Goal: Information Seeking & Learning: Learn about a topic

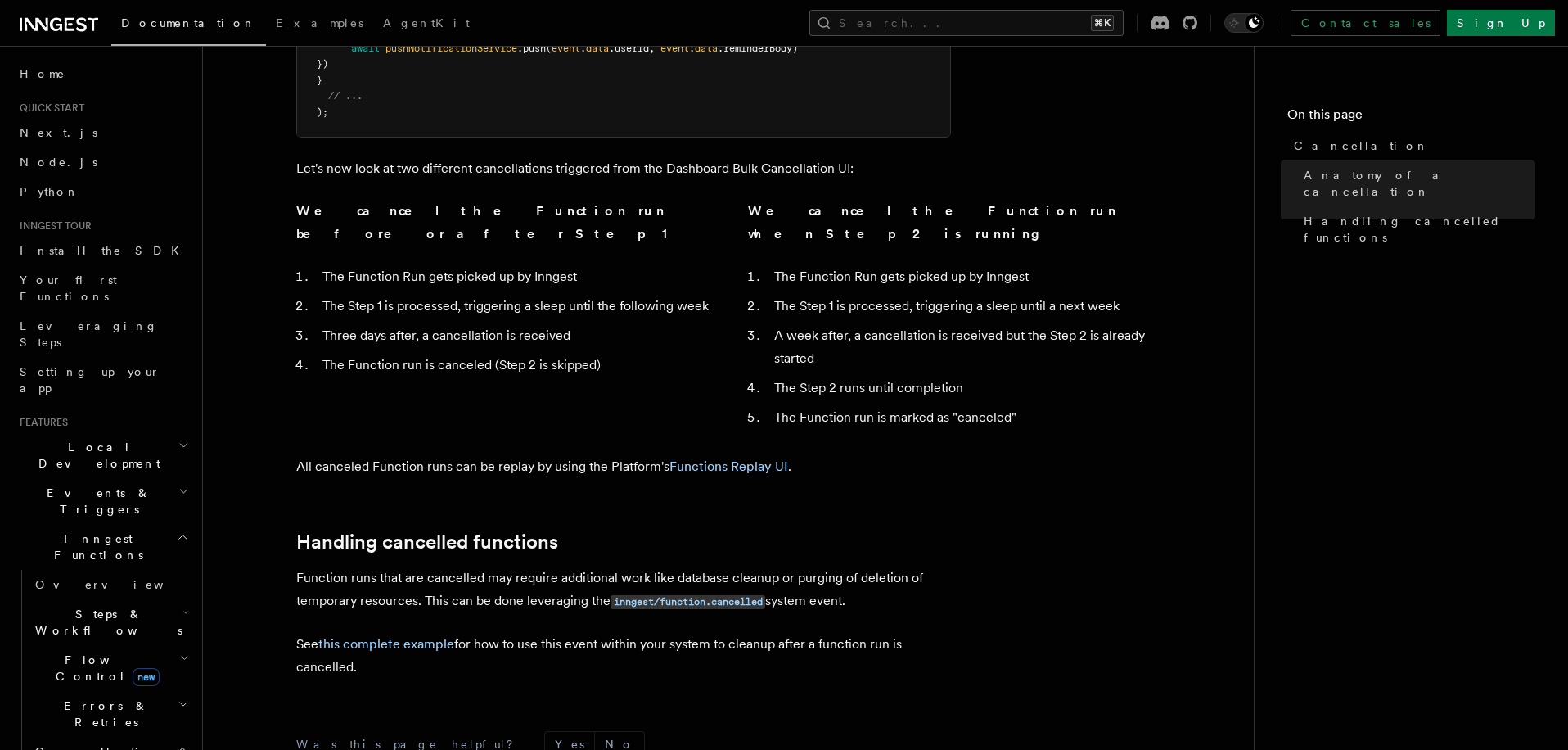
scroll to position [65, 0]
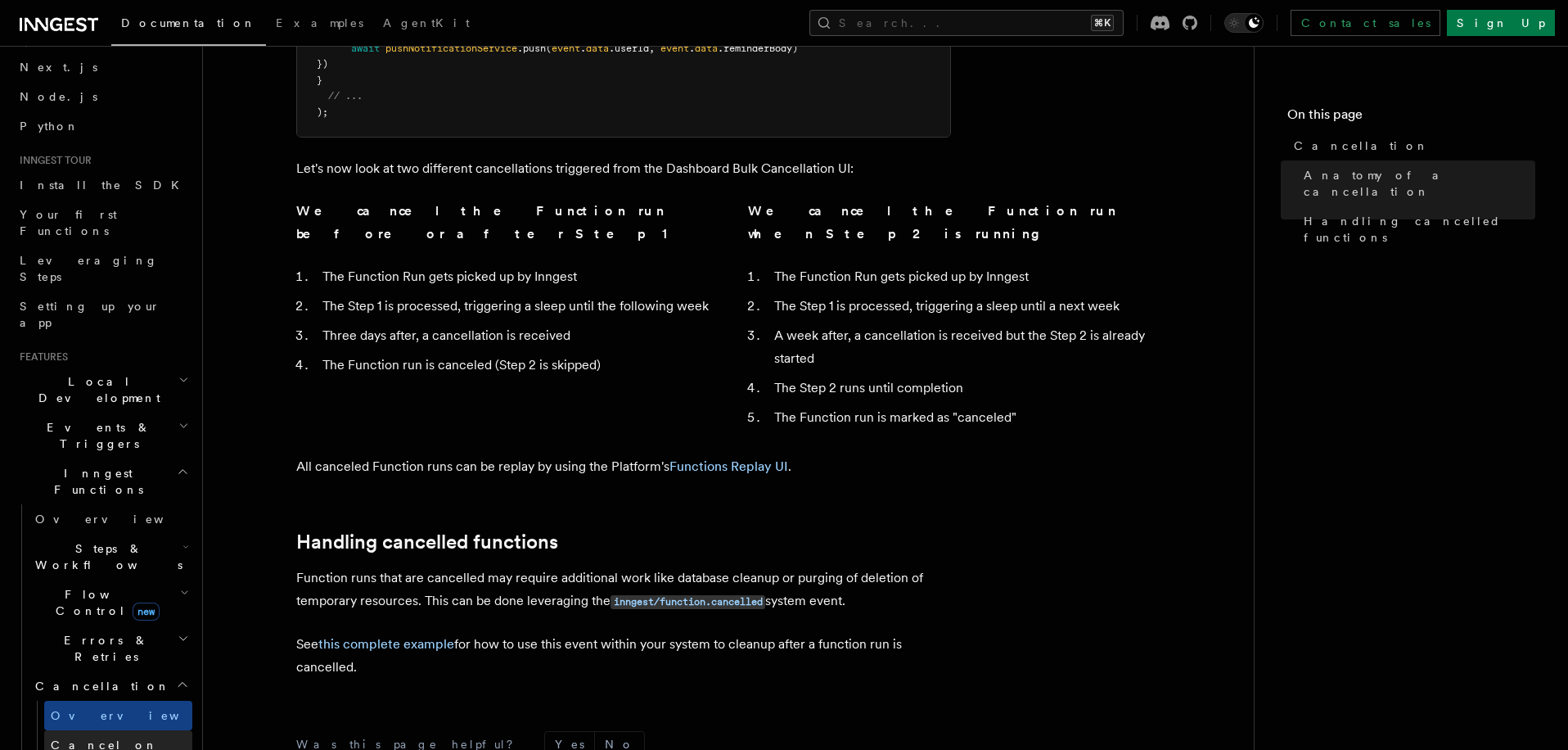
click at [119, 730] on link "Cancel on timeouts" at bounding box center [118, 753] width 148 height 46
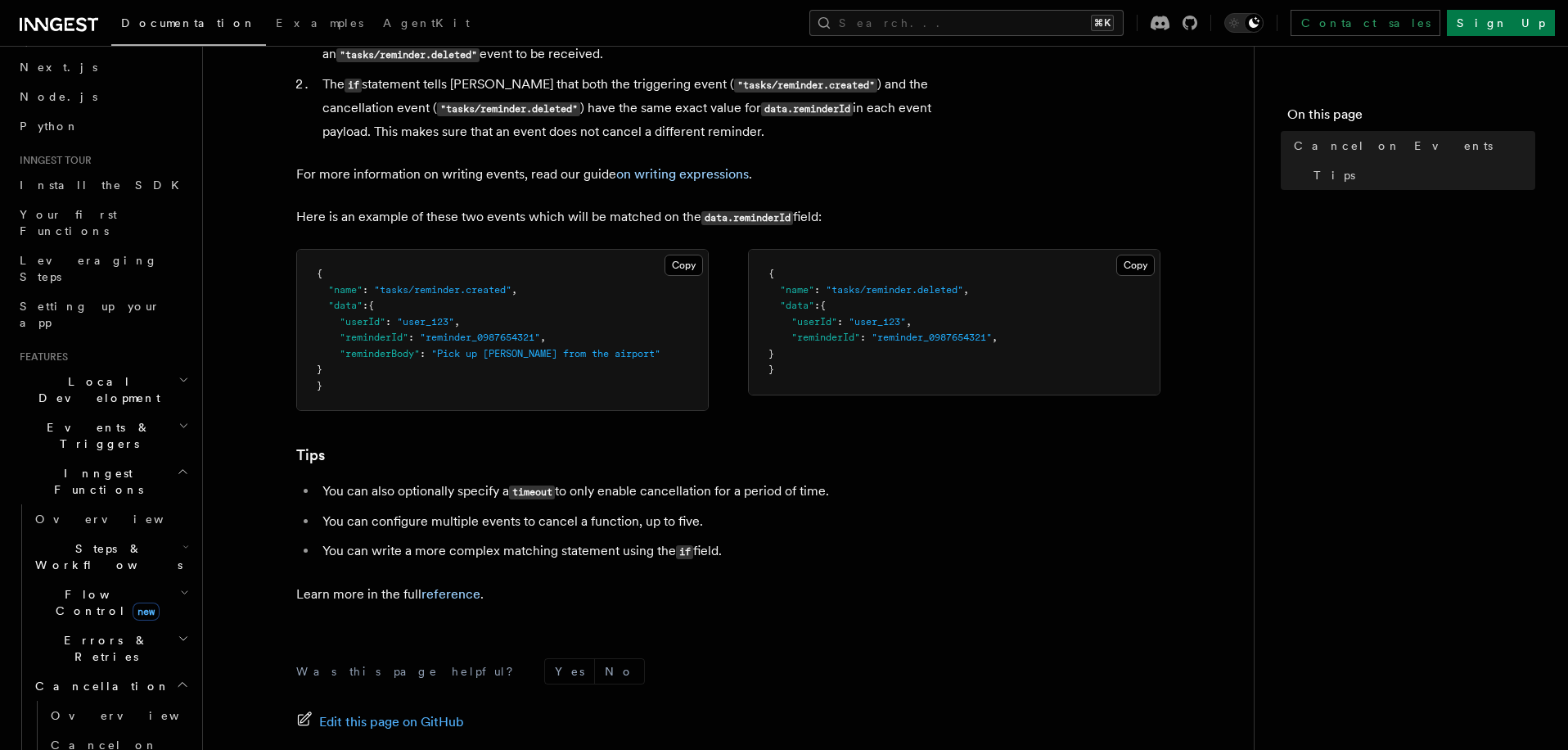
scroll to position [935, 0]
click at [472, 587] on link "reference" at bounding box center [451, 592] width 59 height 16
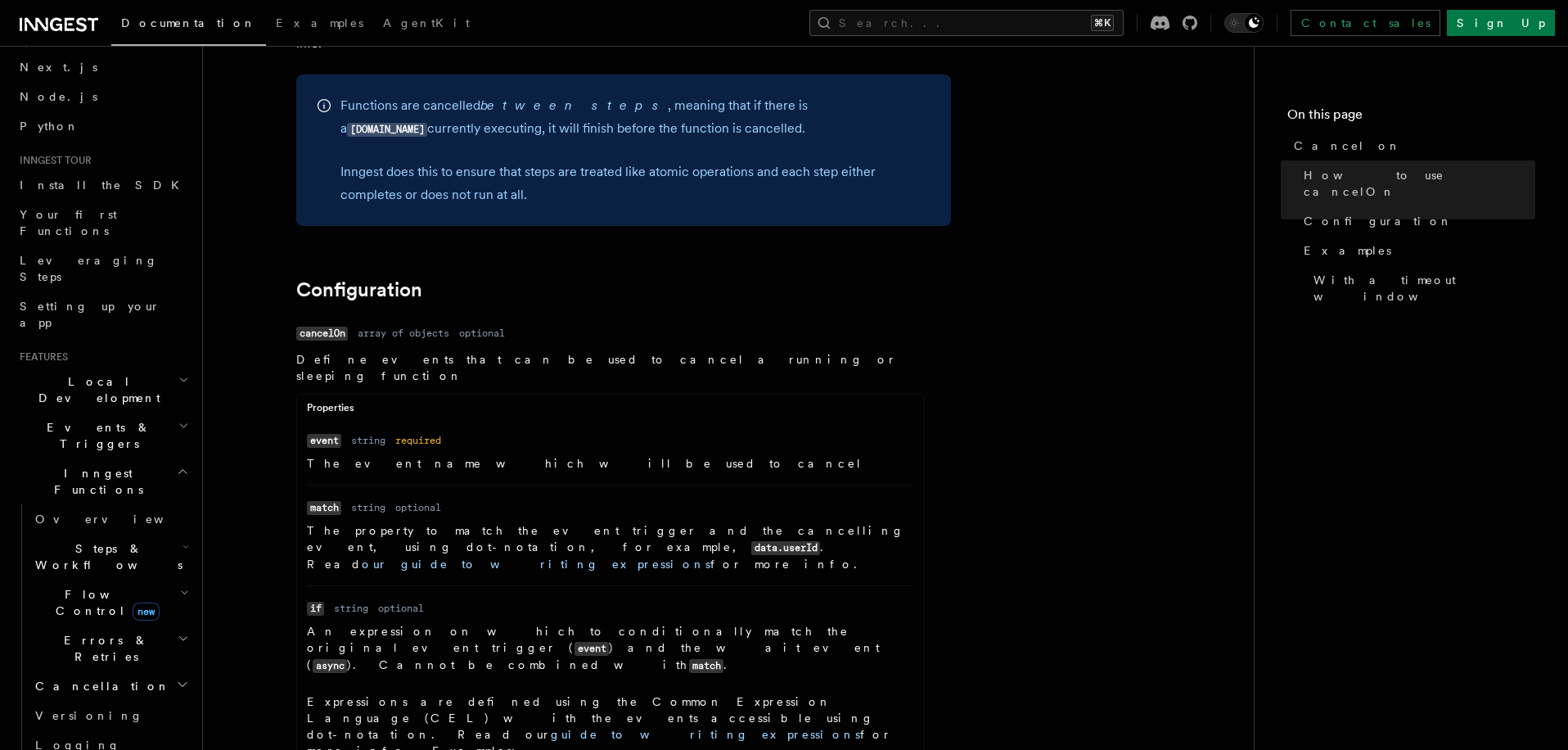
scroll to position [1650, 0]
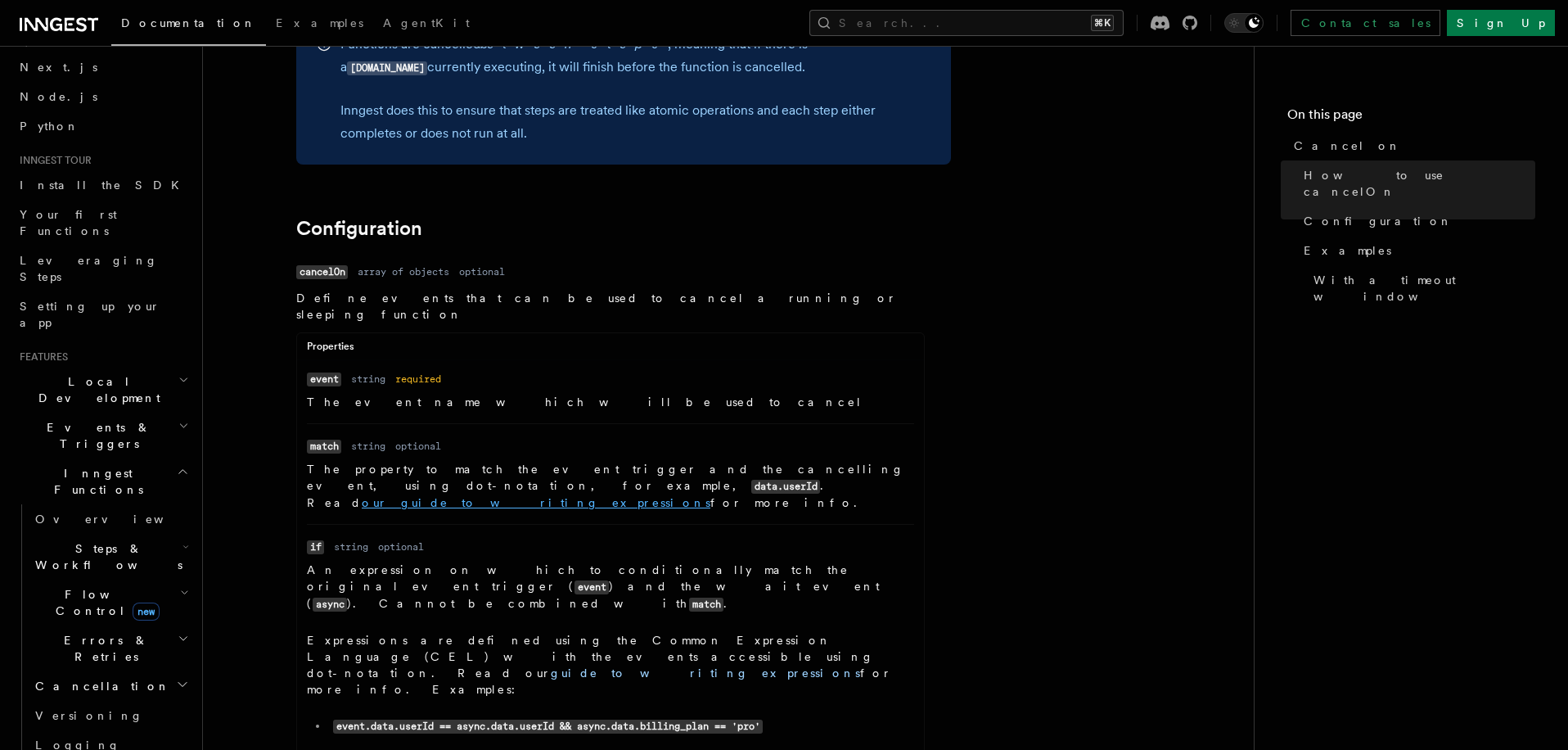
click at [415, 496] on link "our guide to writing expressions" at bounding box center [536, 502] width 348 height 13
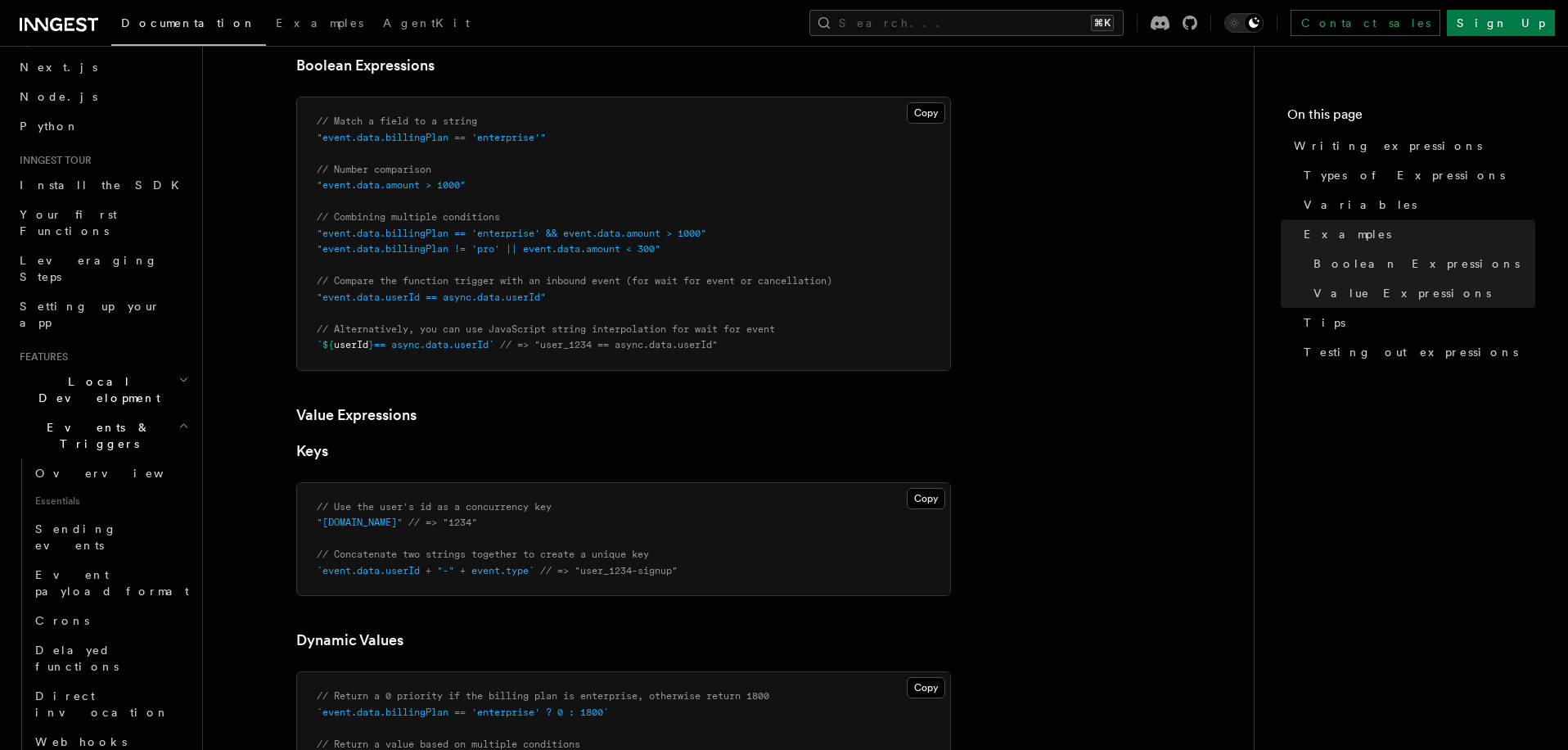
scroll to position [889, 0]
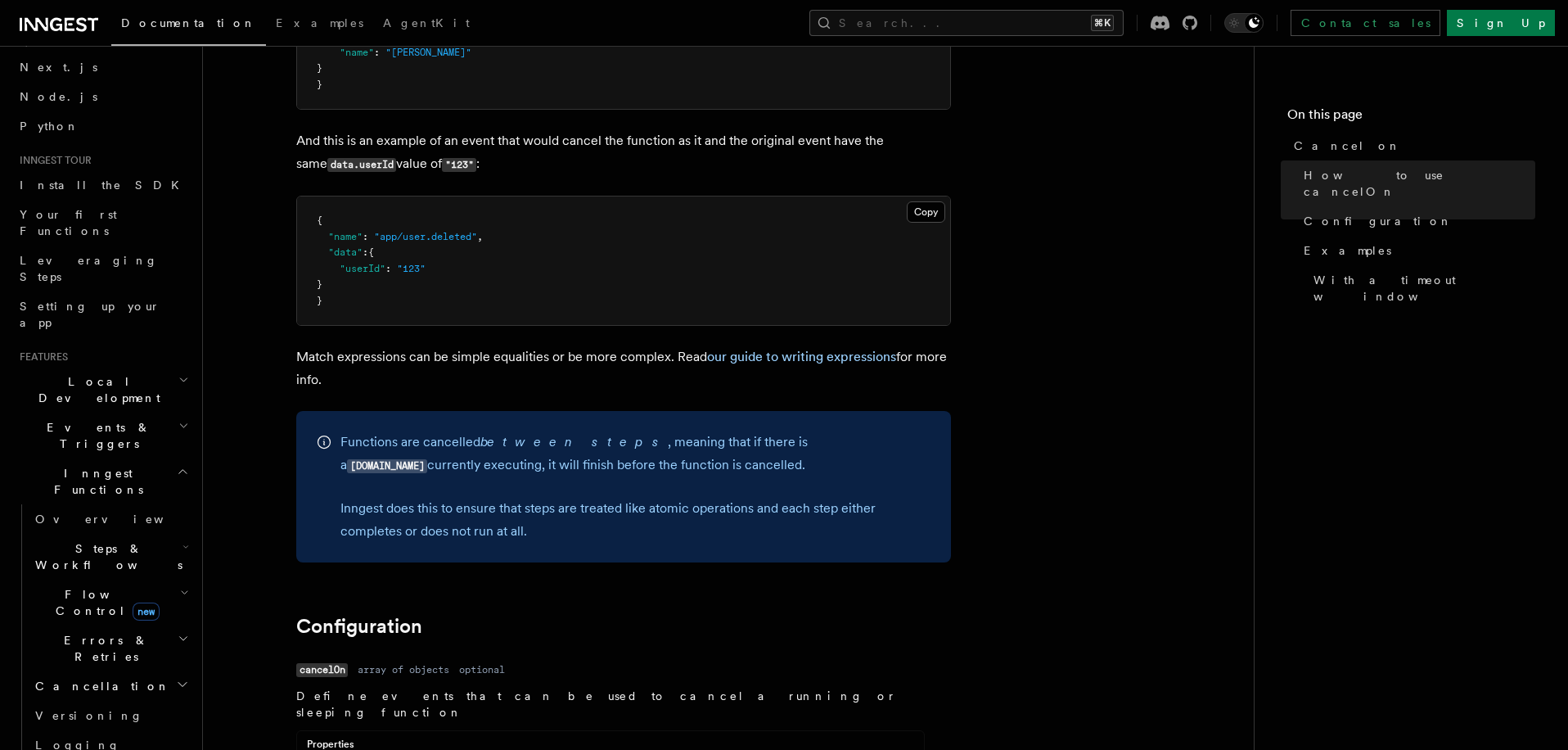
scroll to position [1249, 0]
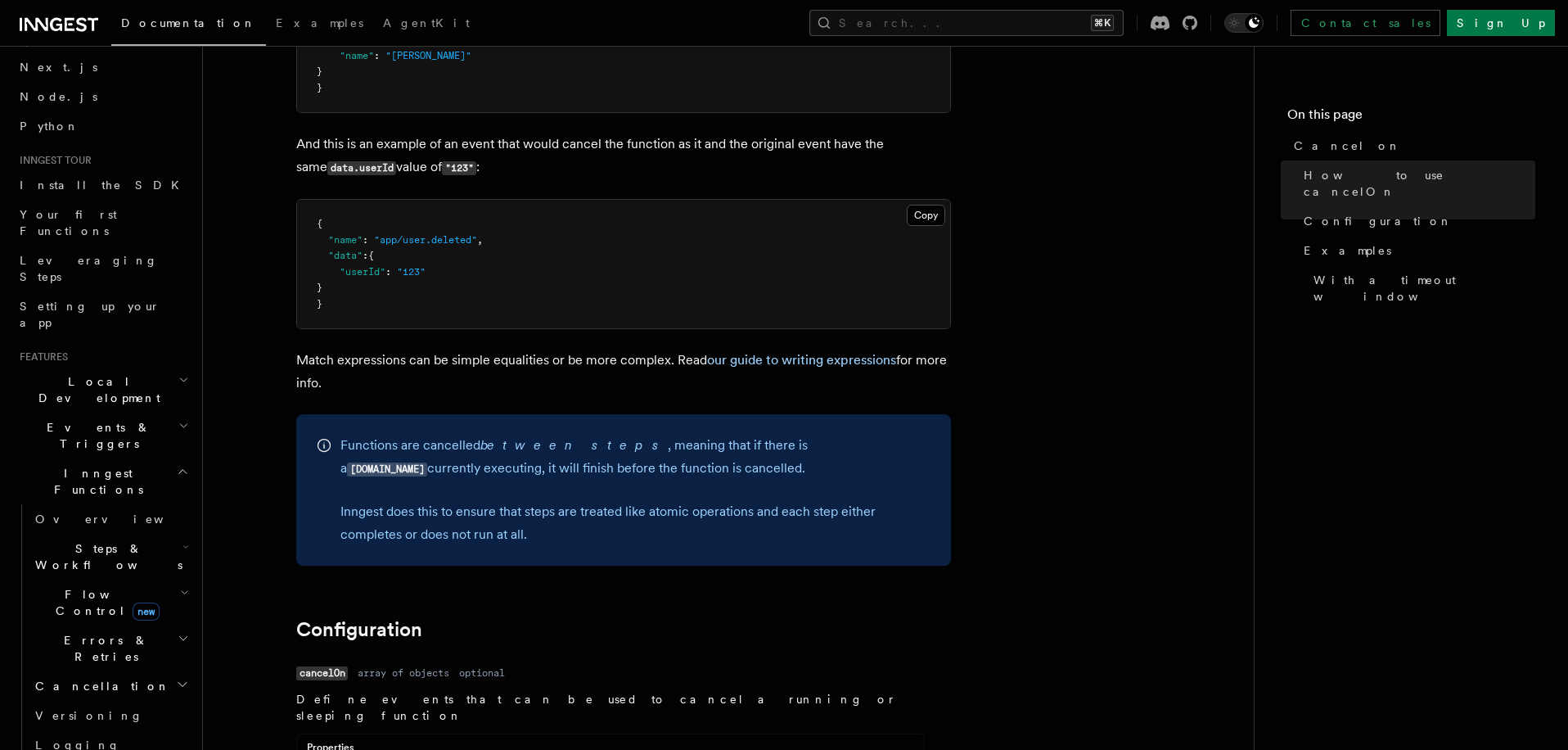
click at [749, 348] on p "Match expressions can be simple equalities or be more complex. Read our guide t…" at bounding box center [624, 371] width 655 height 46
click at [749, 352] on link "our guide to writing expressions" at bounding box center [802, 359] width 189 height 16
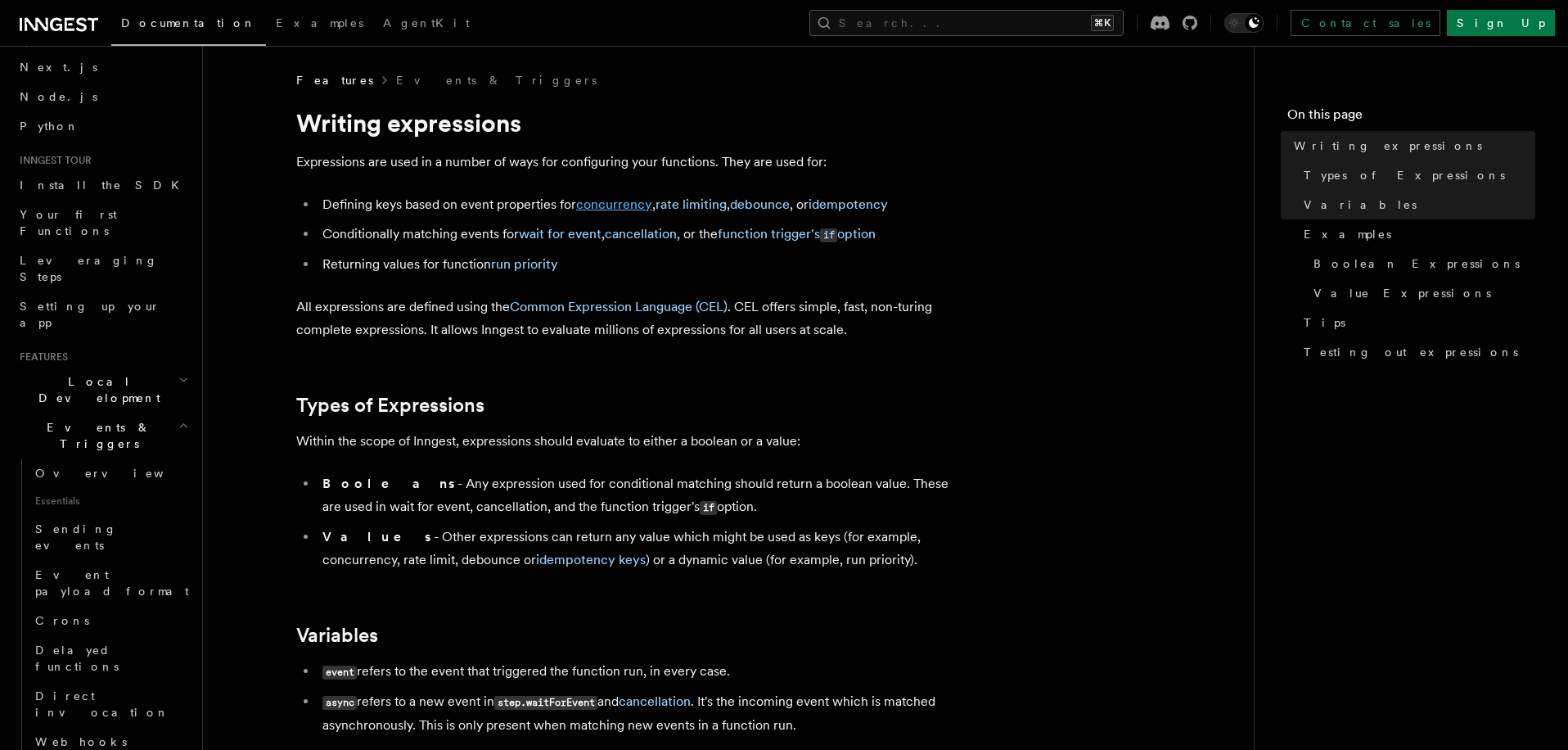
click at [629, 206] on link "concurrency" at bounding box center [614, 204] width 76 height 16
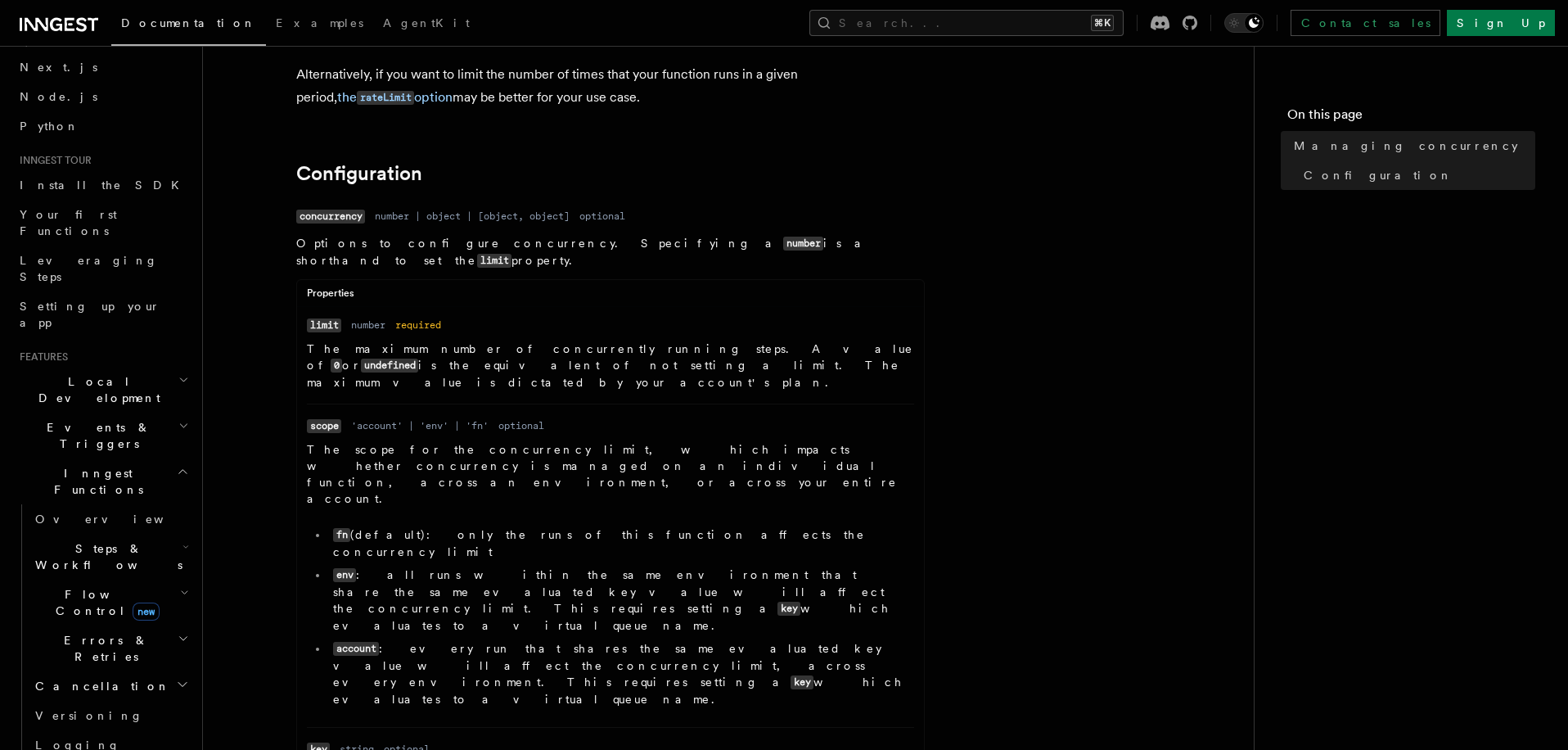
scroll to position [627, 0]
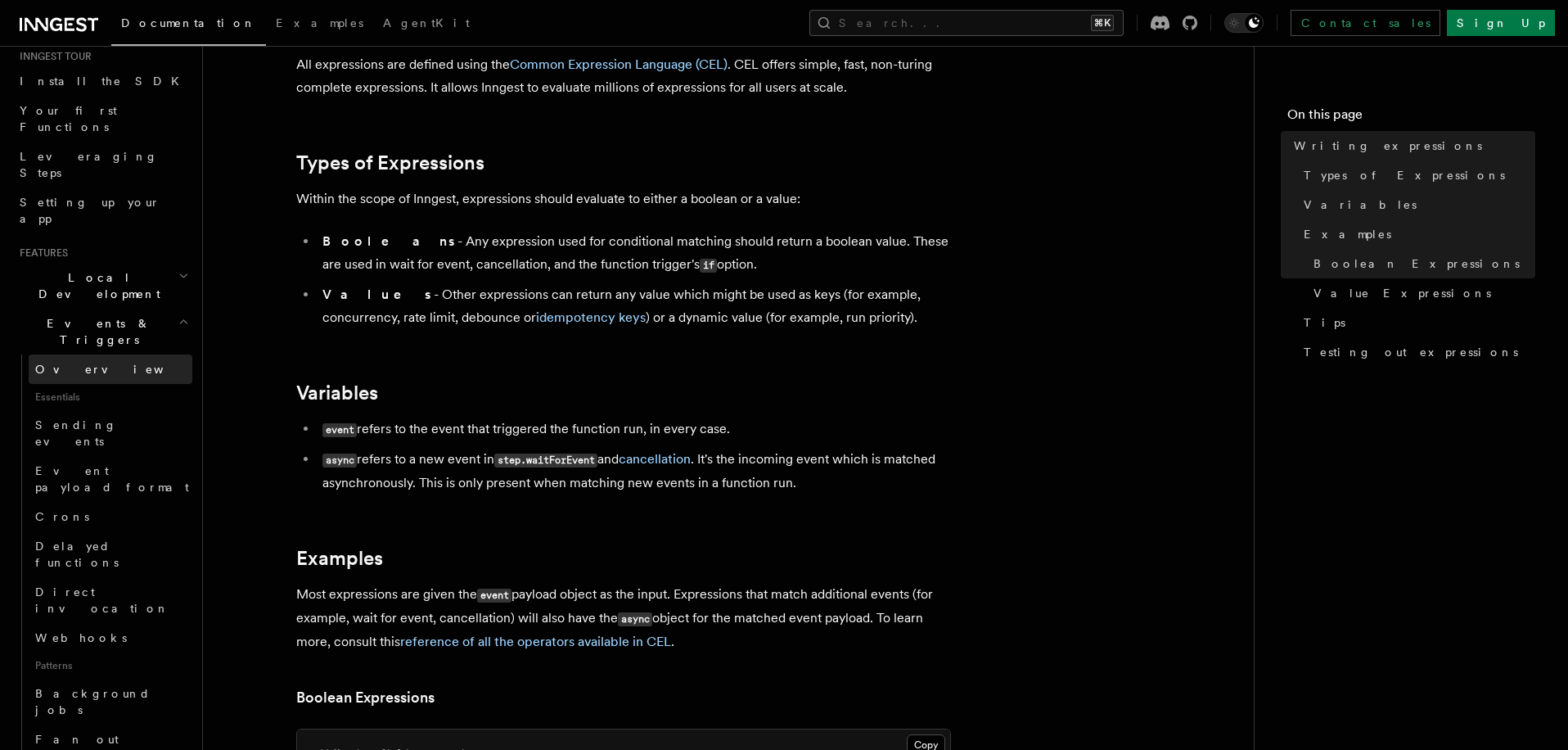
scroll to position [179, 0]
click at [130, 253] on h2 "Local Development" at bounding box center [102, 276] width 180 height 46
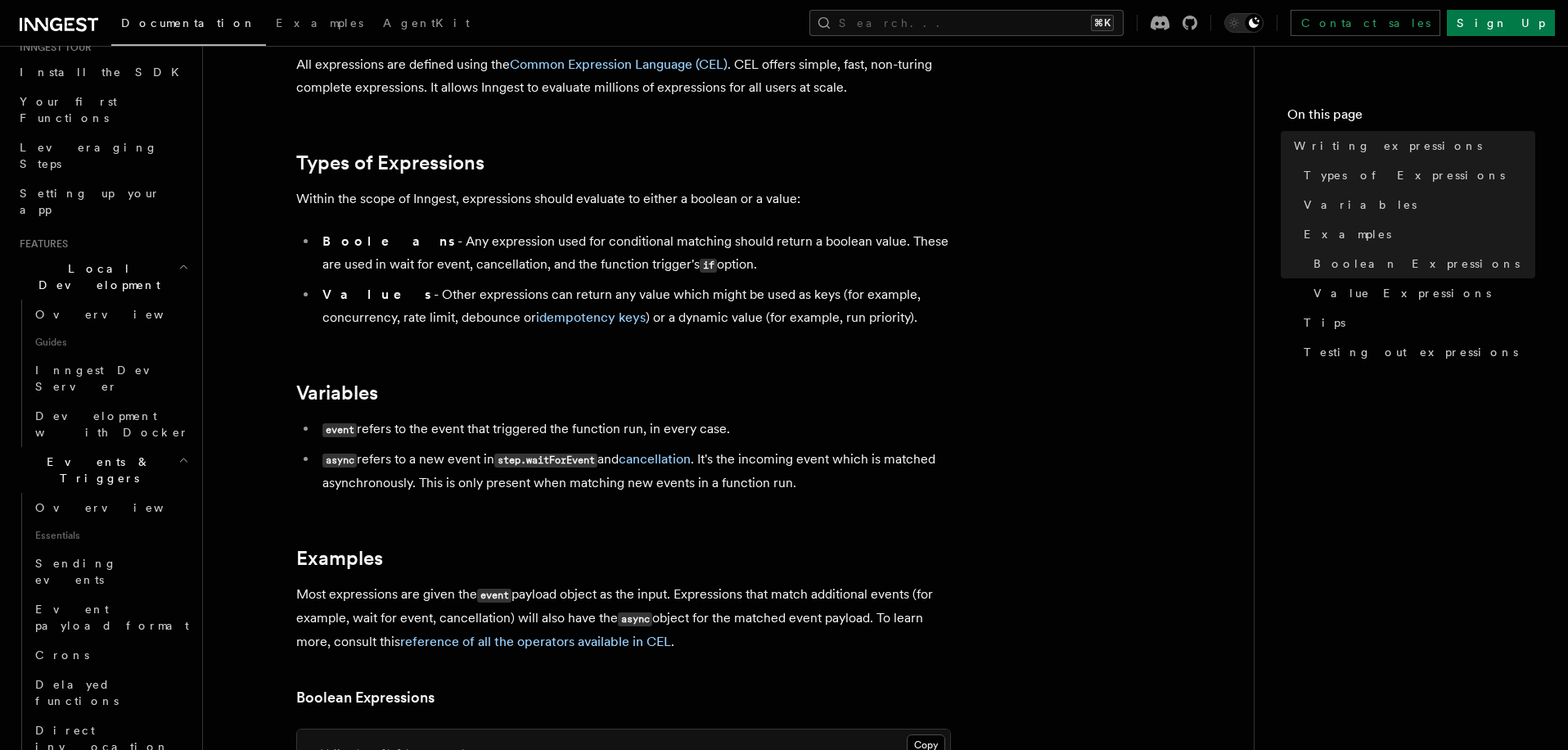
click at [130, 253] on h2 "Local Development" at bounding box center [102, 276] width 180 height 46
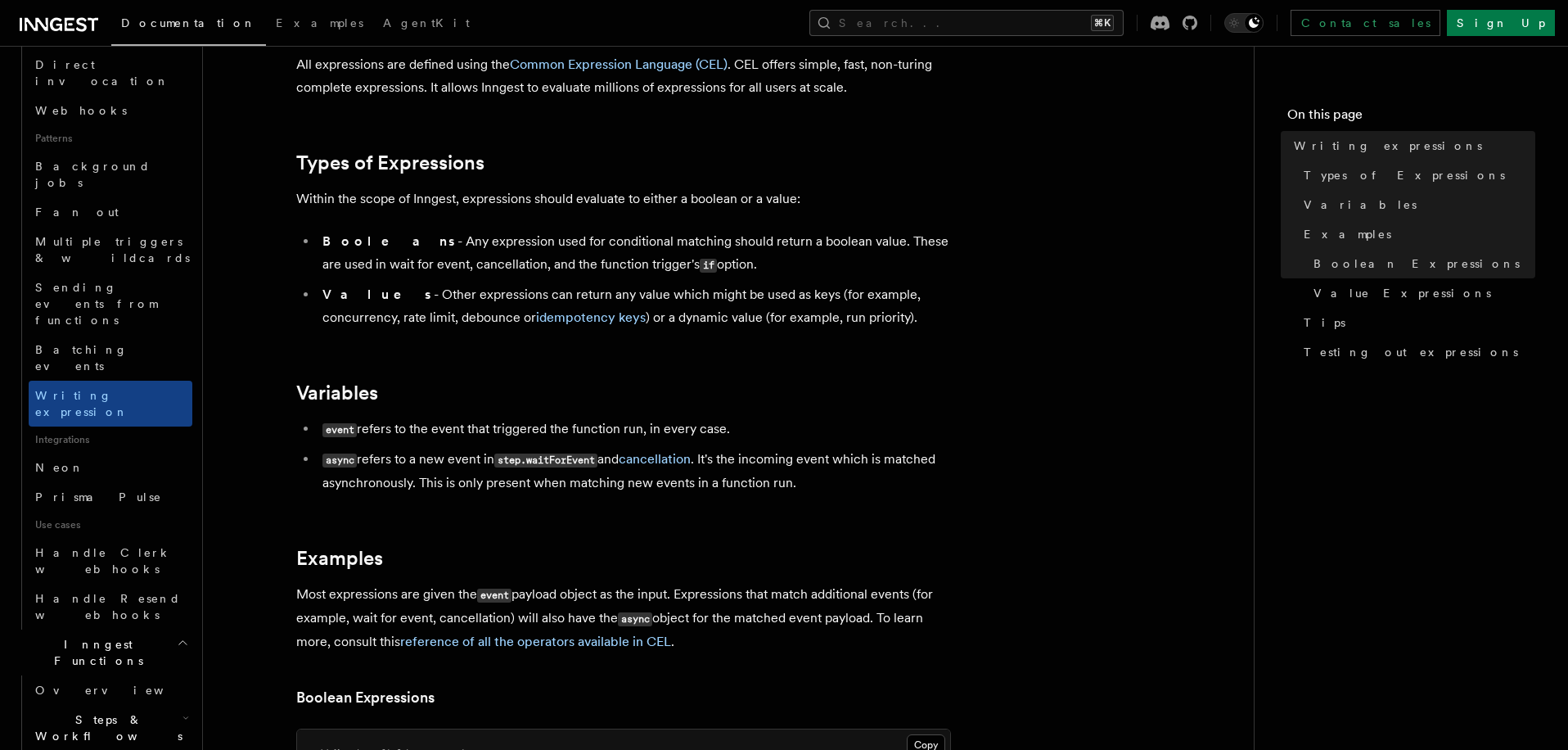
scroll to position [697, 0]
click at [160, 704] on h2 "Steps & Workflows" at bounding box center [111, 727] width 164 height 46
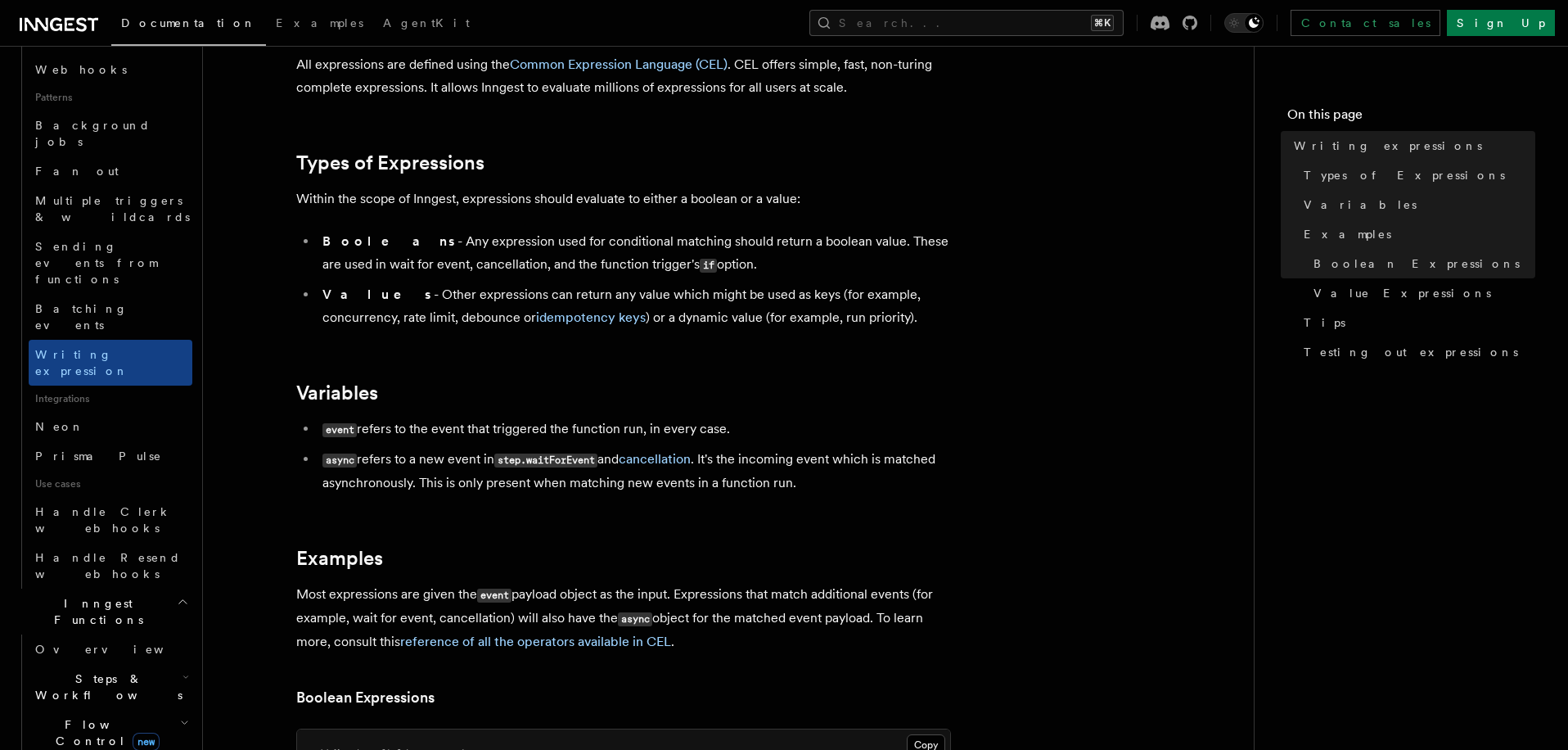
scroll to position [739, 0]
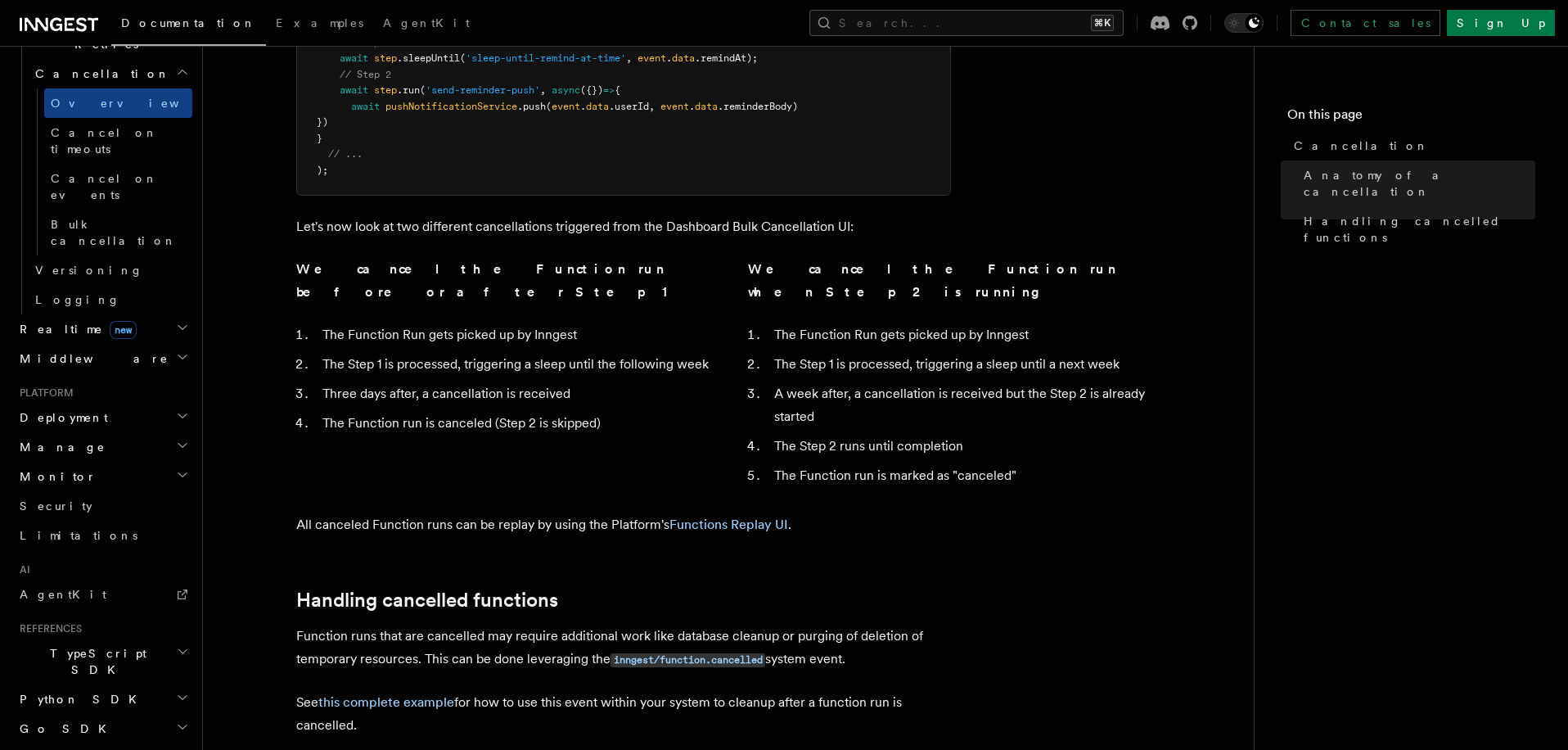
scroll to position [1131, 0]
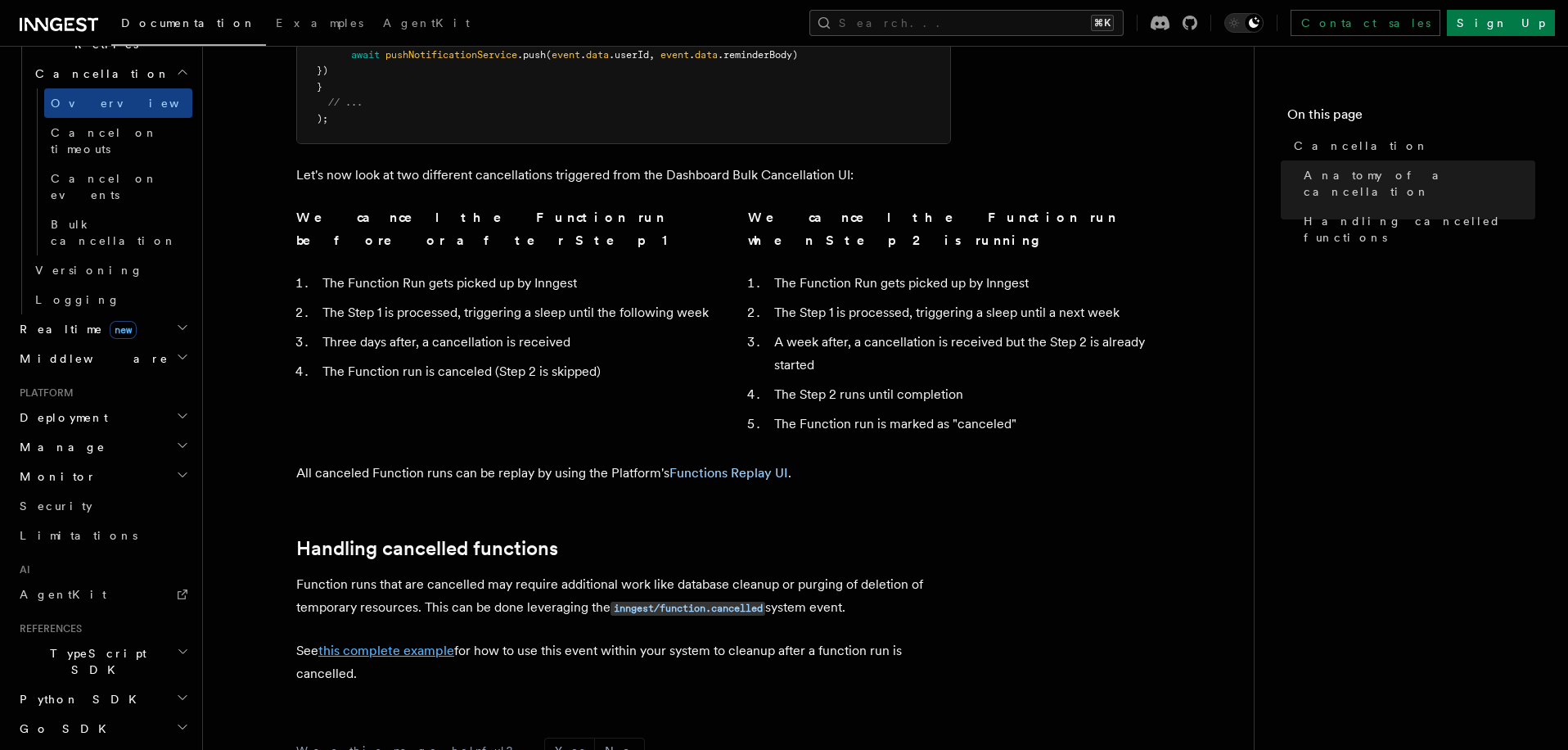
click at [415, 642] on link "this complete example" at bounding box center [386, 650] width 135 height 16
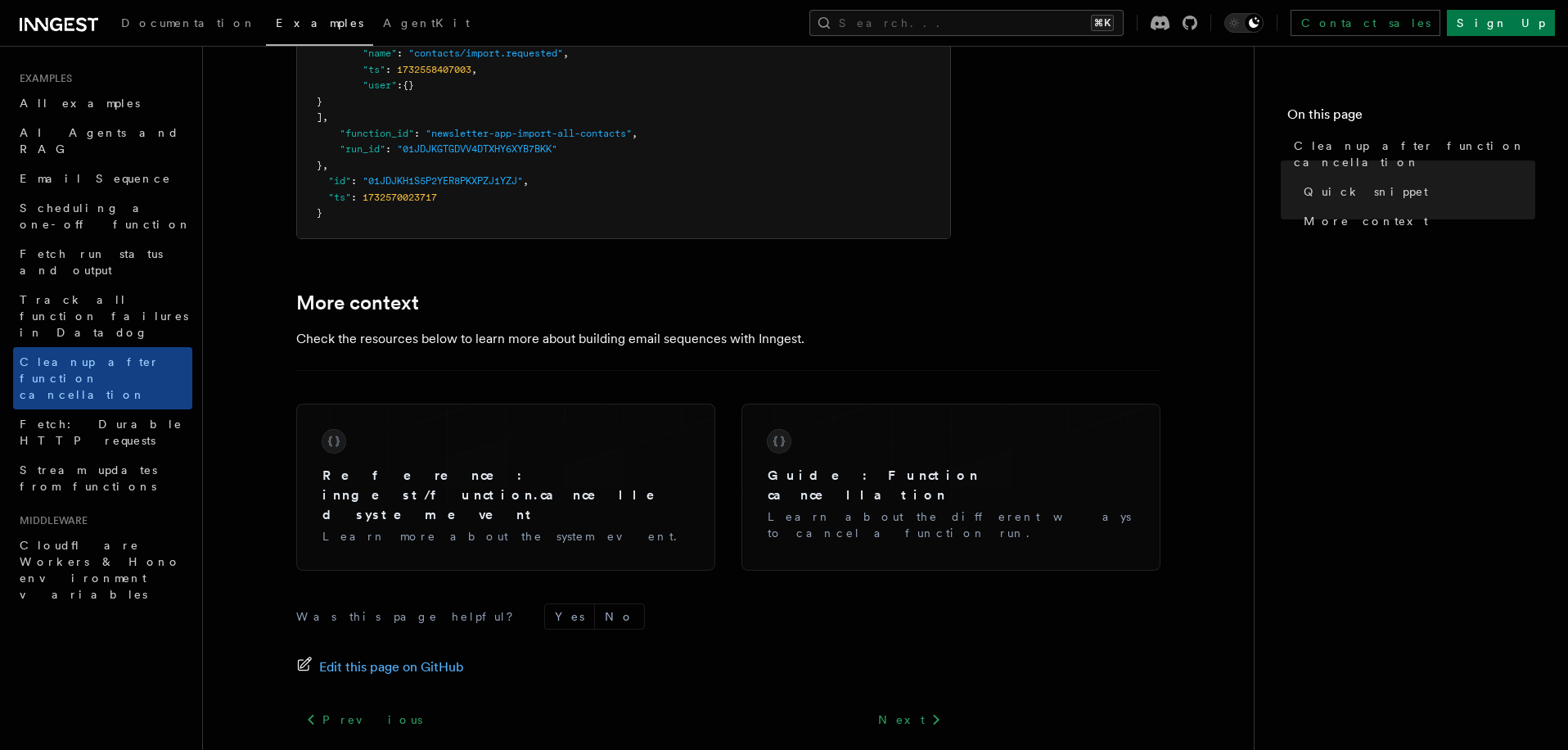
scroll to position [1404, 0]
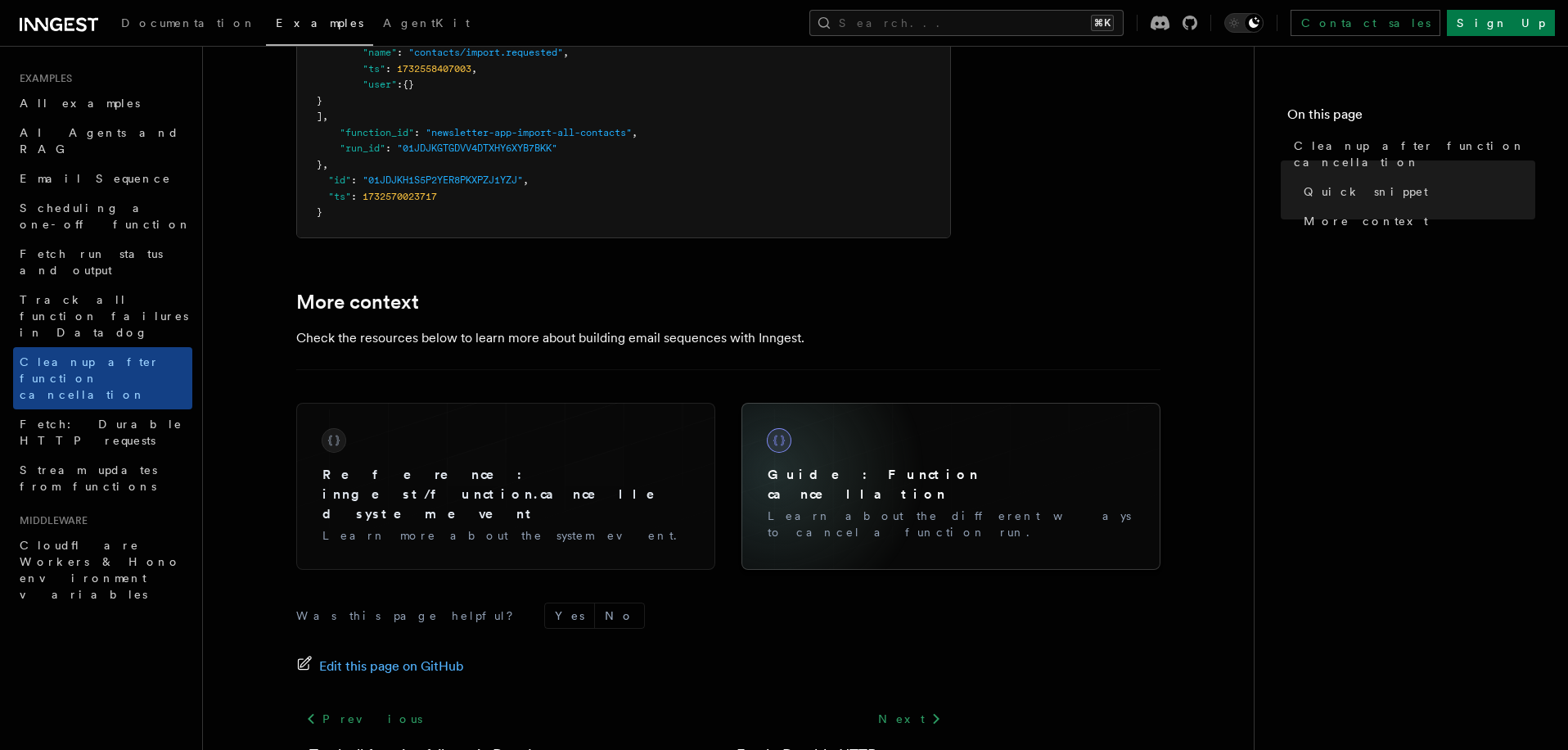
click at [777, 465] on h3 "Guide: Function cancellation" at bounding box center [951, 485] width 367 height 40
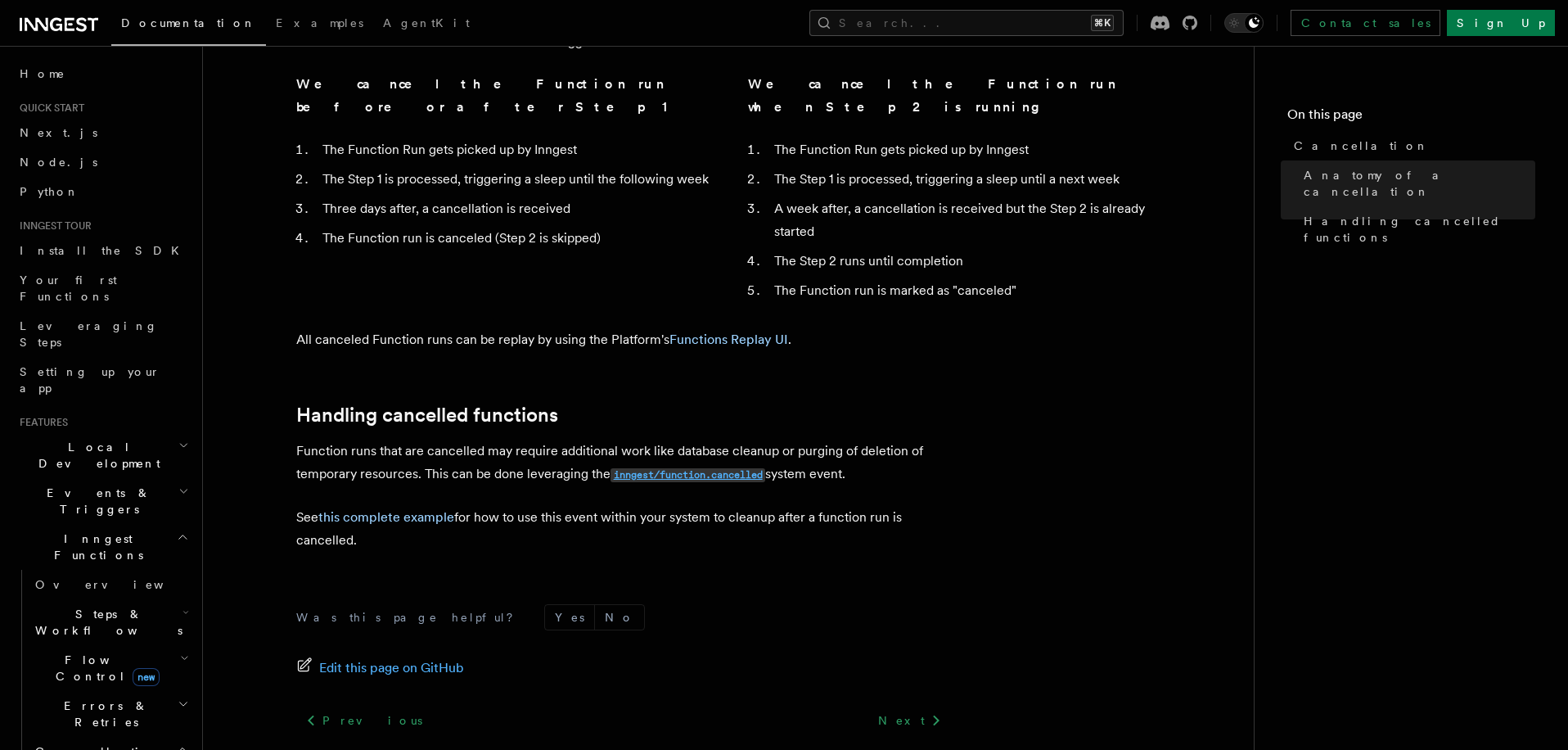
scroll to position [1263, 0]
click at [421, 510] on link "this complete example" at bounding box center [386, 517] width 135 height 16
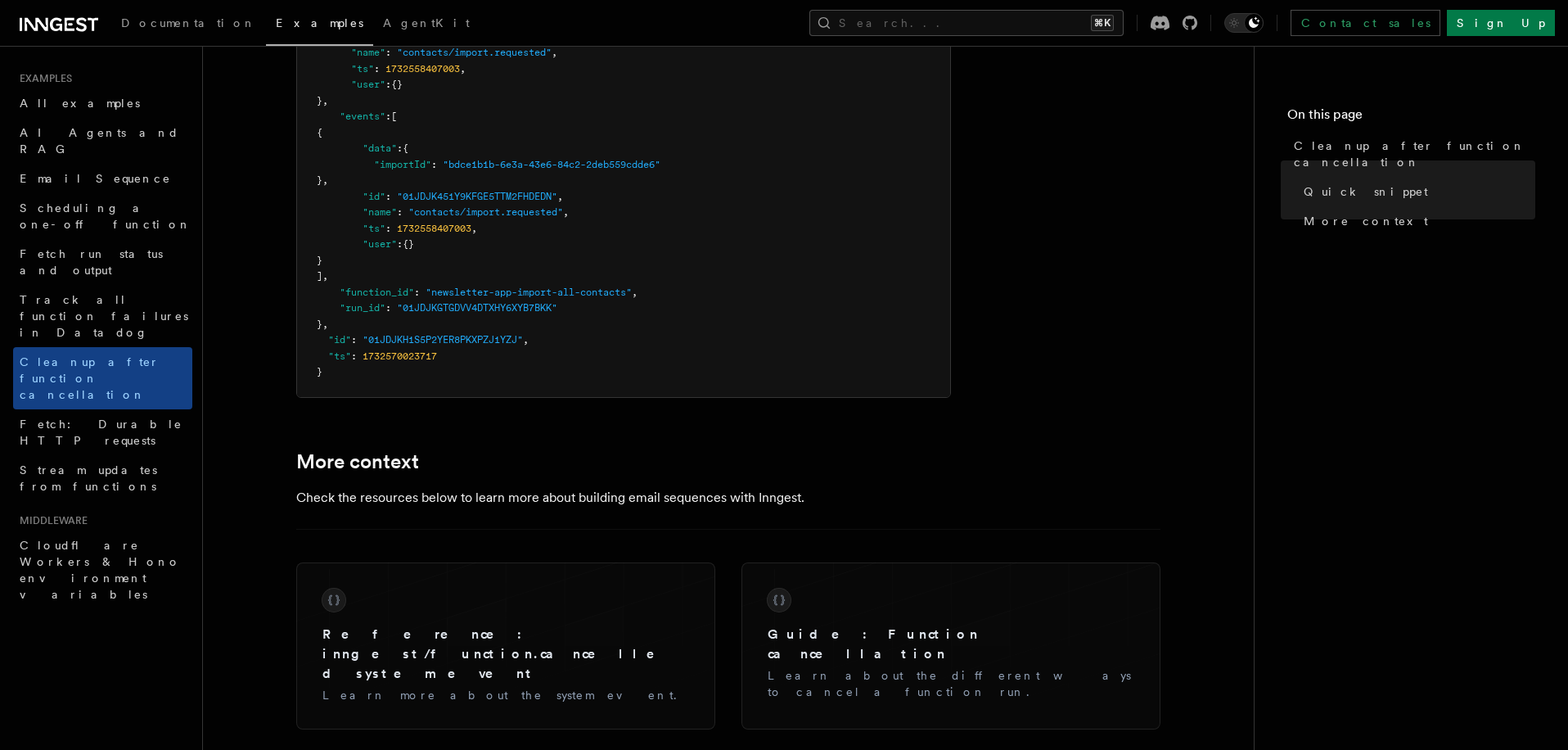
scroll to position [1249, 0]
